Goal: Transaction & Acquisition: Subscribe to service/newsletter

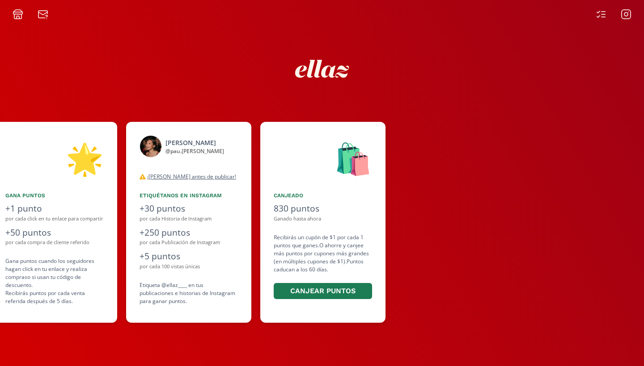
scroll to position [0, 670]
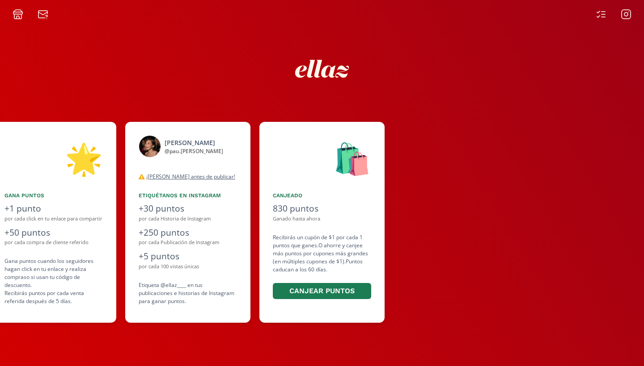
click at [623, 14] on icon at bounding box center [625, 14] width 11 height 11
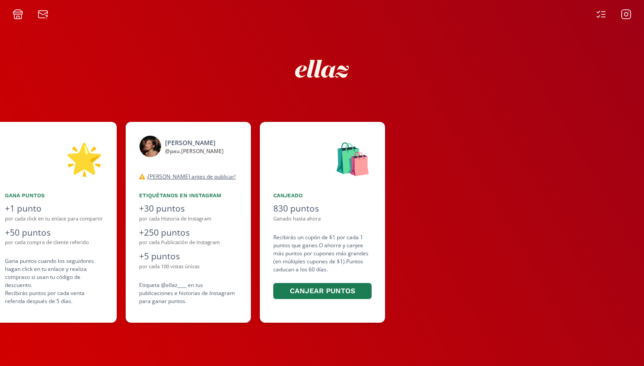
scroll to position [0, 670]
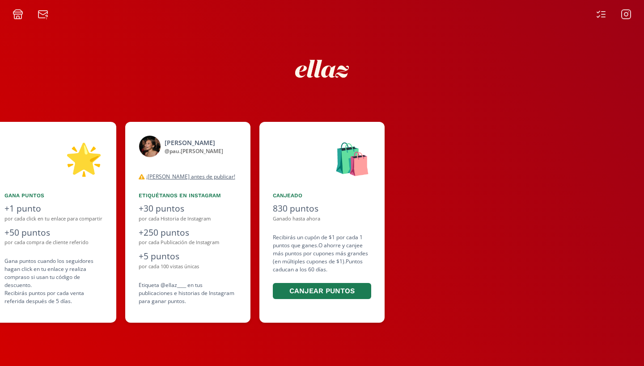
click at [626, 16] on icon at bounding box center [626, 15] width 4 height 4
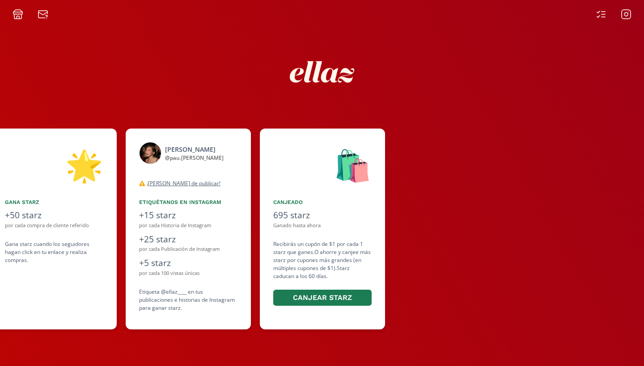
scroll to position [0, 536]
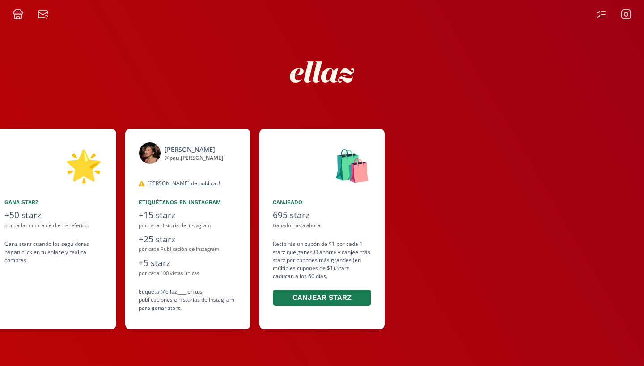
click at [627, 18] on icon at bounding box center [625, 14] width 11 height 11
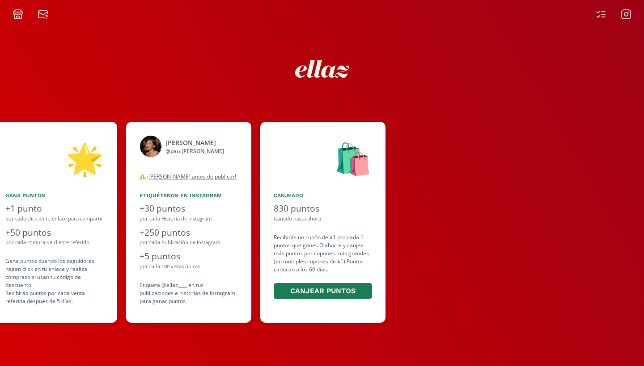
scroll to position [0, 670]
